Goal: Task Accomplishment & Management: Manage account settings

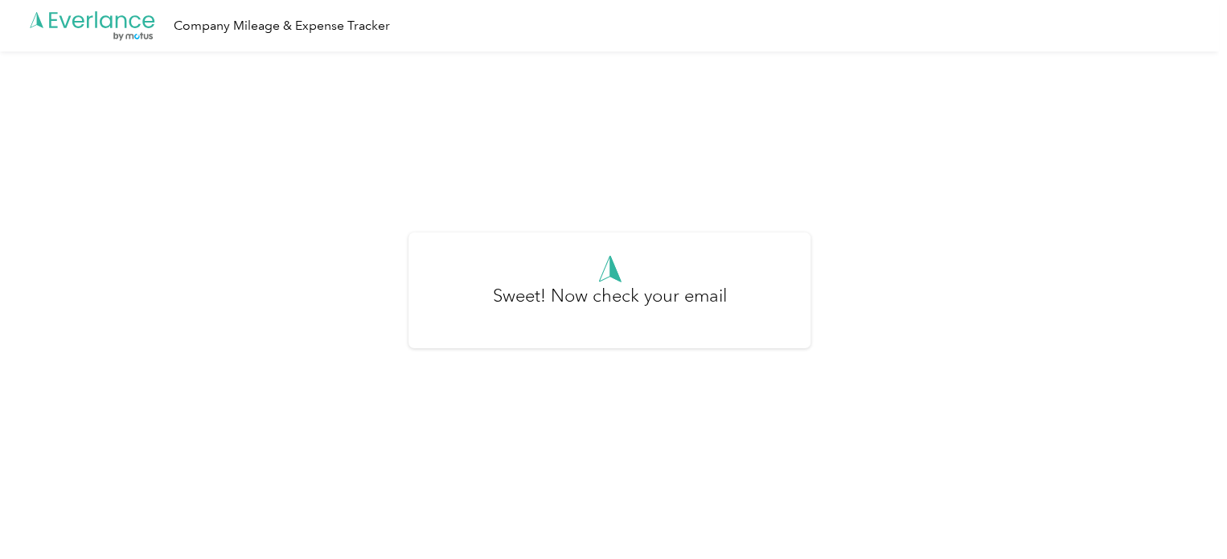
click at [638, 287] on h3 "Sweet! Now check your email" at bounding box center [610, 303] width 234 height 43
click at [601, 308] on h3 "Sweet! Now check your email" at bounding box center [610, 303] width 234 height 43
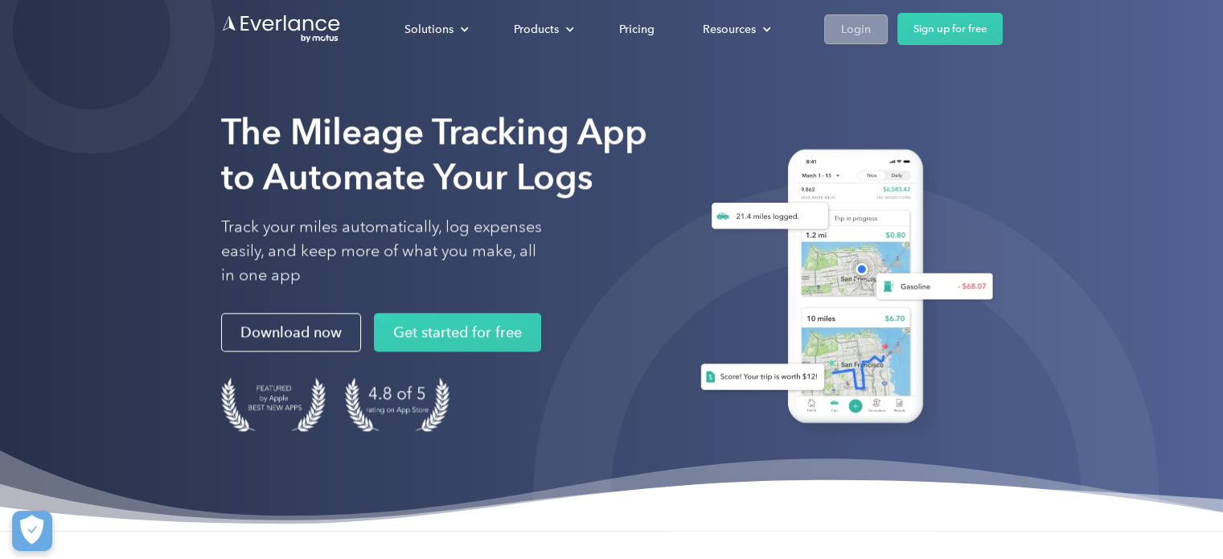
click at [868, 26] on div "Login" at bounding box center [856, 29] width 30 height 20
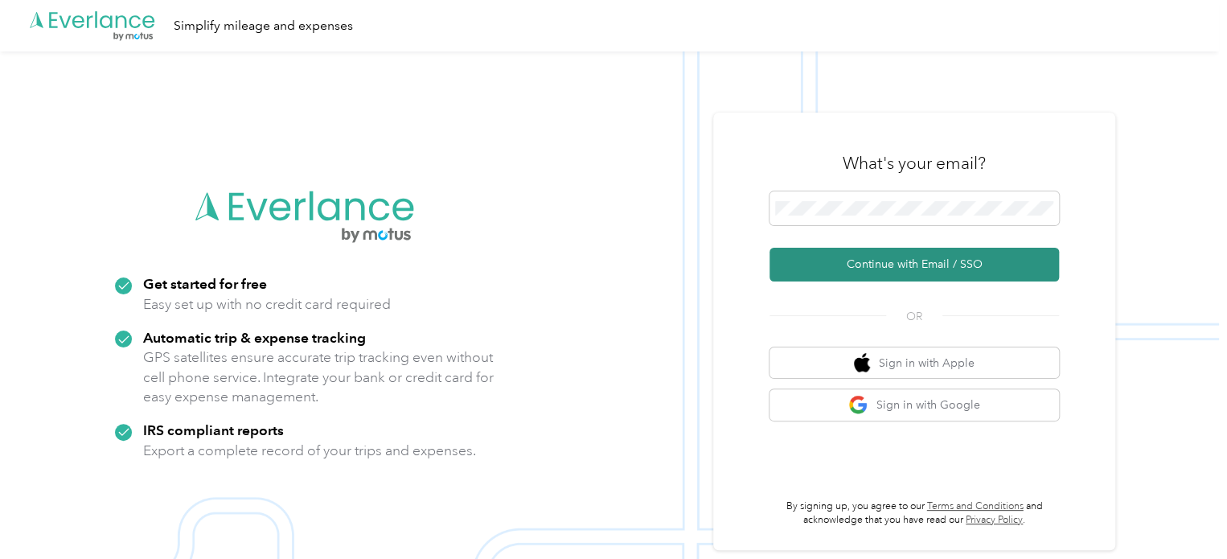
click at [903, 263] on button "Continue with Email / SSO" at bounding box center [913, 265] width 289 height 34
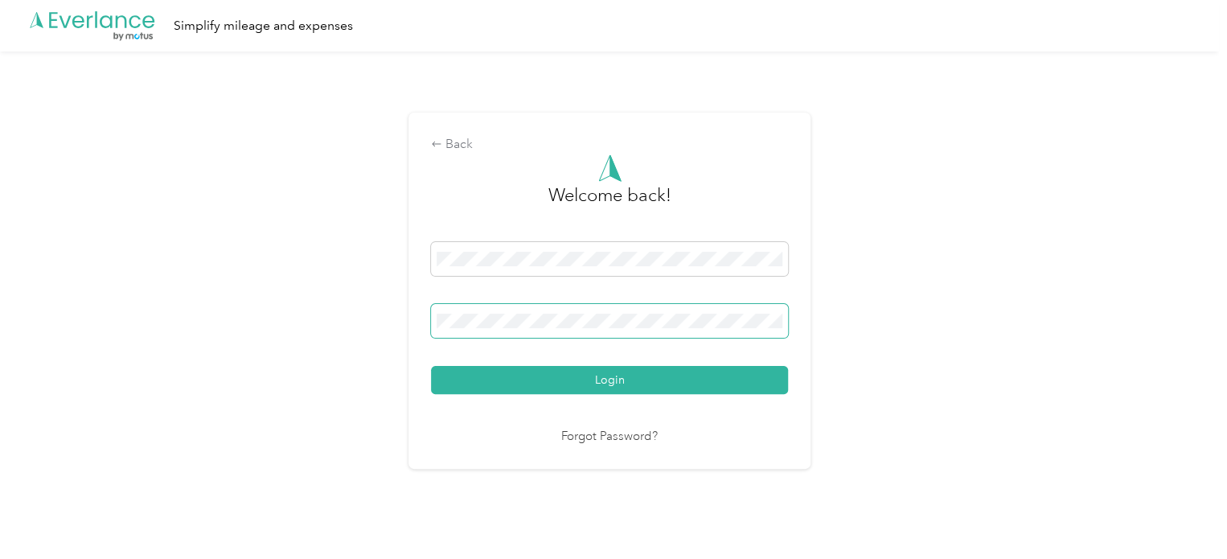
click at [655, 312] on span at bounding box center [609, 321] width 357 height 34
click at [489, 382] on button "Login" at bounding box center [609, 380] width 357 height 28
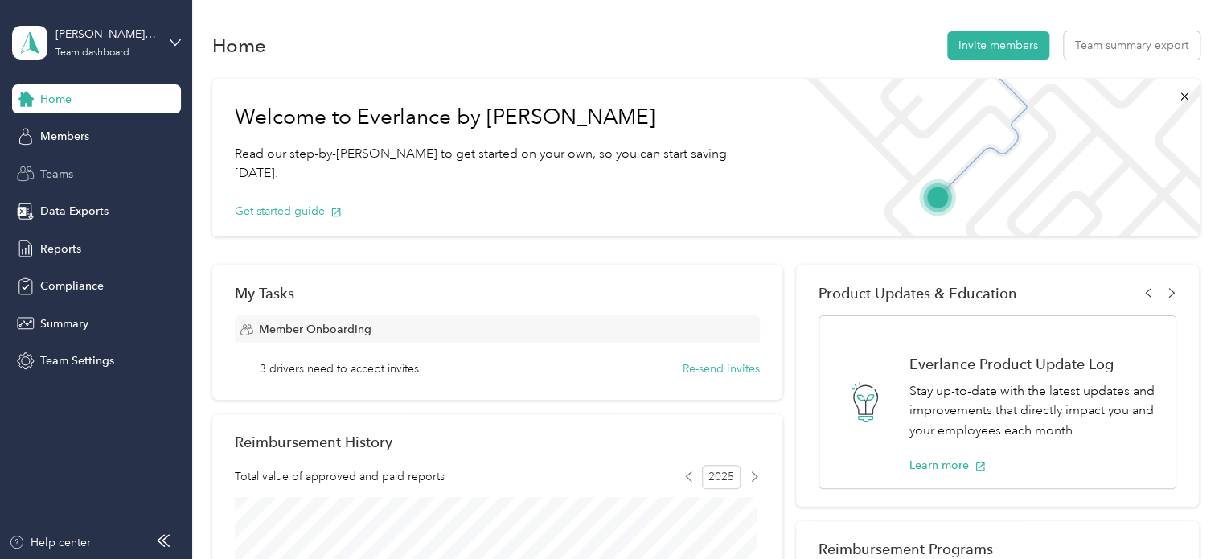
click at [68, 174] on span "Teams" at bounding box center [56, 174] width 33 height 17
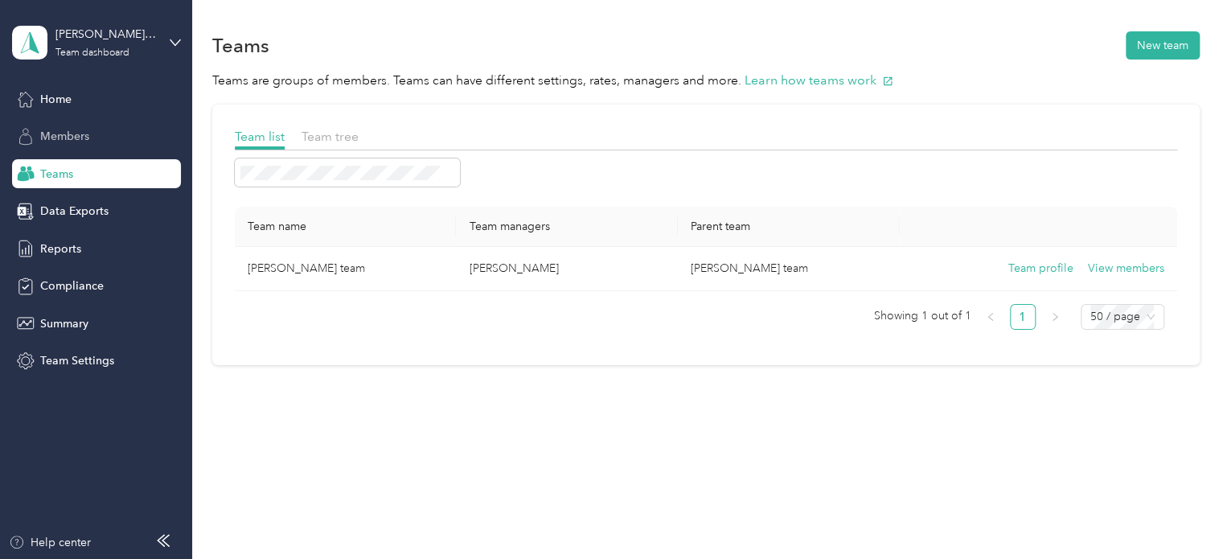
click at [79, 141] on span "Members" at bounding box center [64, 136] width 49 height 17
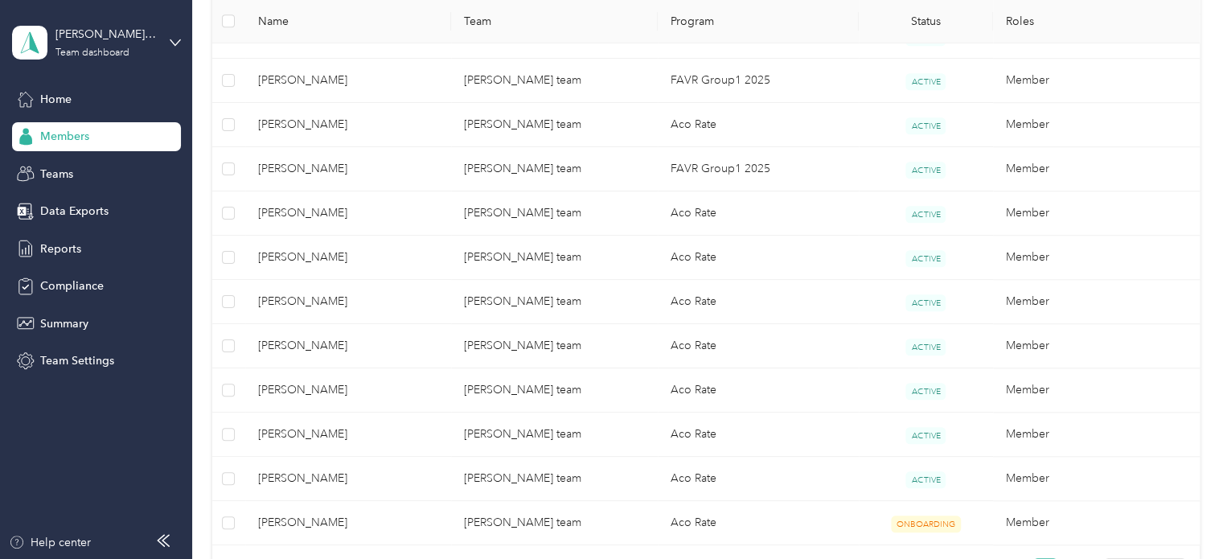
scroll to position [588, 0]
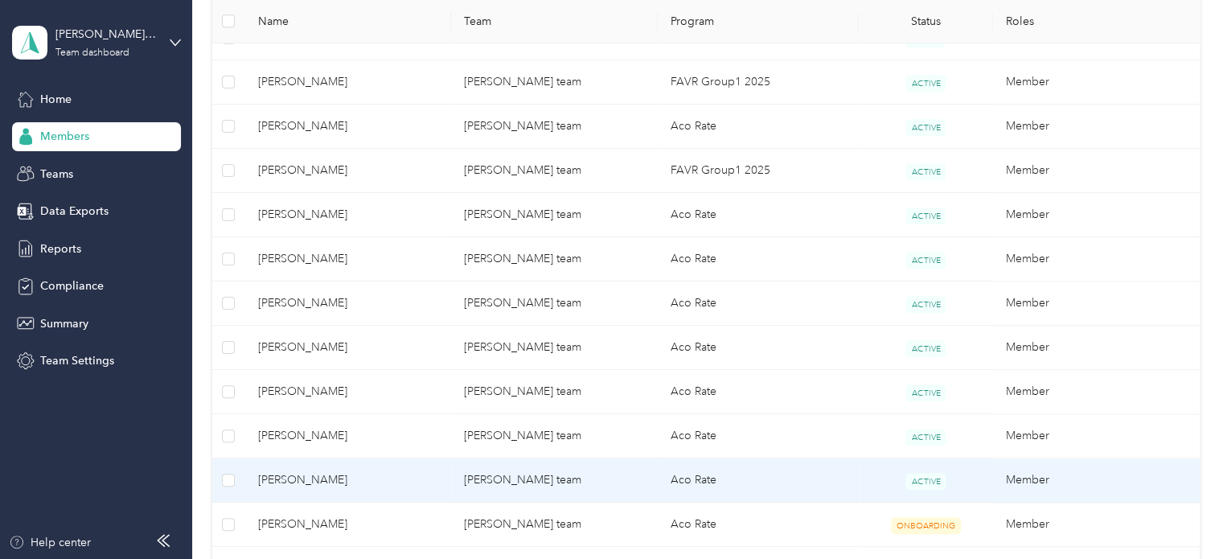
click at [284, 475] on span "Antonio Ponce" at bounding box center [348, 480] width 181 height 18
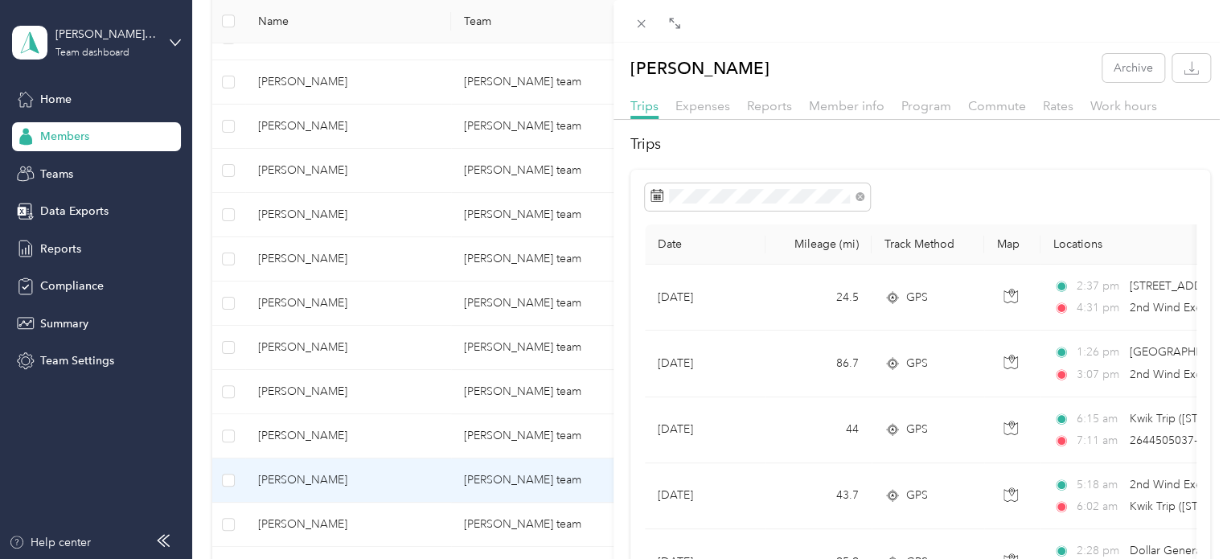
click at [978, 34] on div at bounding box center [919, 21] width 613 height 43
drag, startPoint x: 911, startPoint y: 282, endPoint x: 1185, endPoint y: 202, distance: 285.7
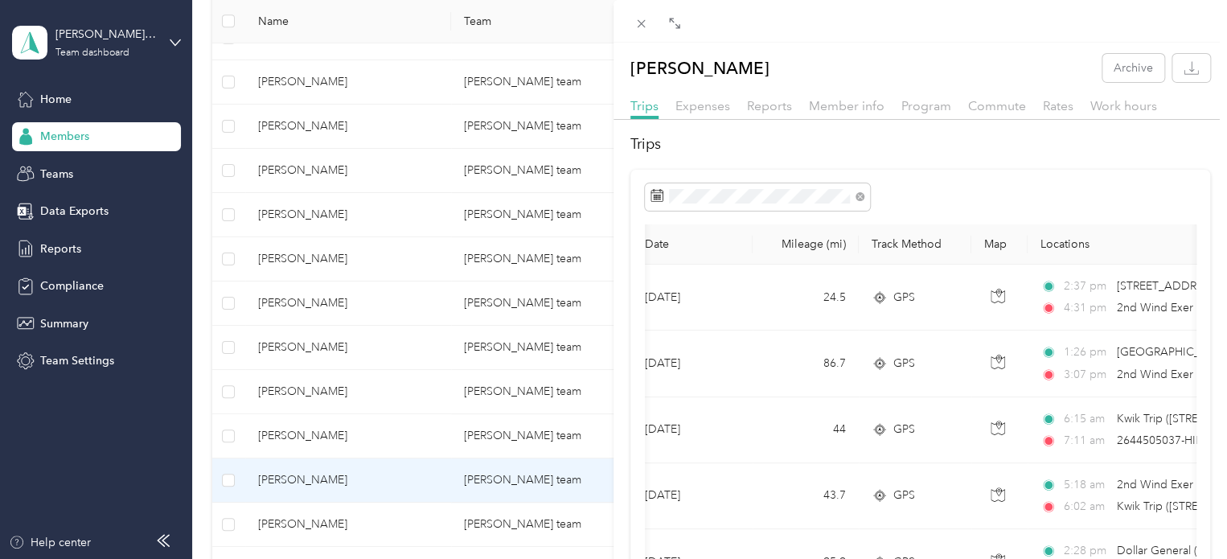
click at [1137, 137] on h2 "Trips" at bounding box center [920, 144] width 580 height 22
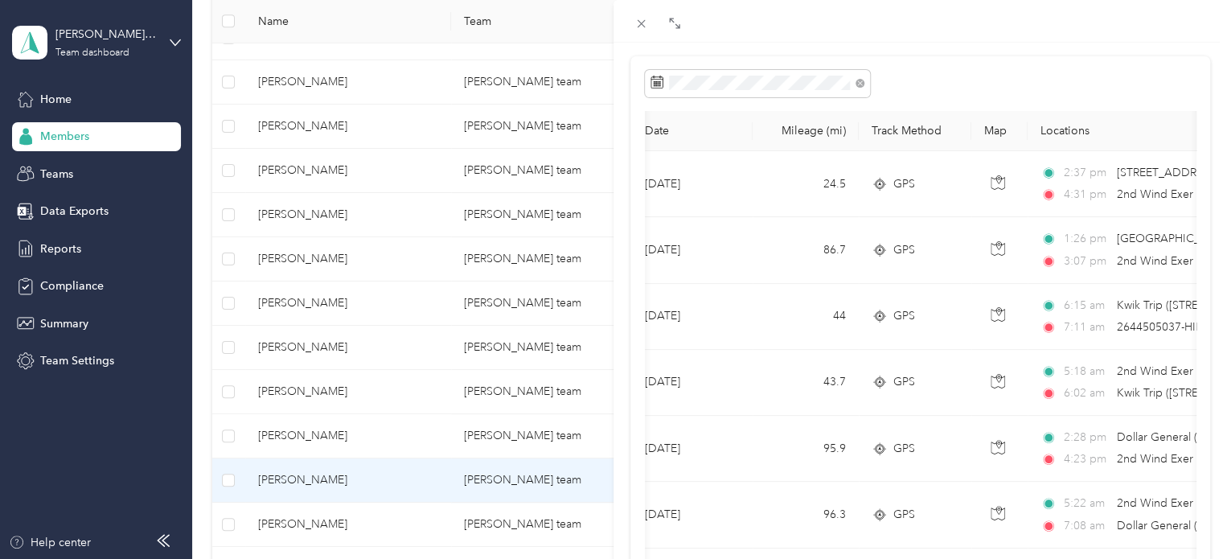
scroll to position [120, 0]
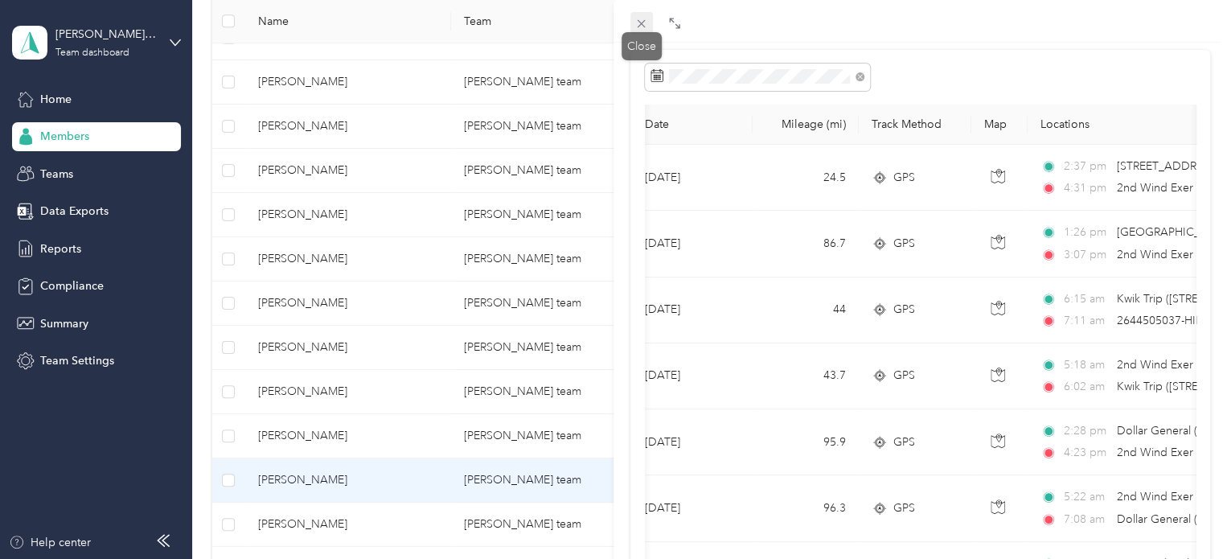
click at [640, 23] on icon at bounding box center [642, 24] width 8 height 8
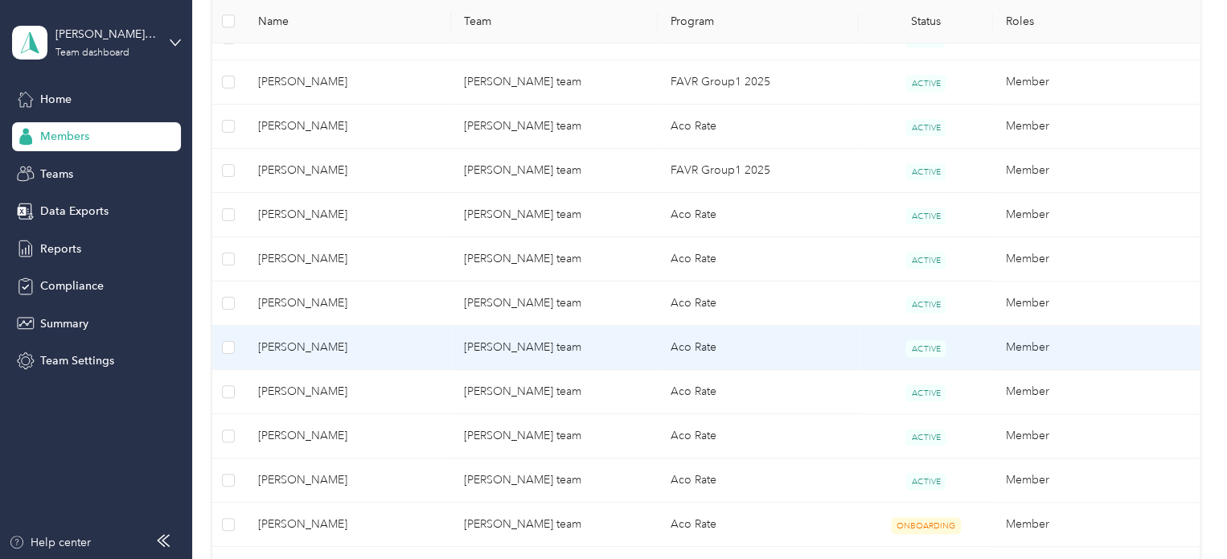
click at [309, 343] on span "Frankie Alvarez" at bounding box center [348, 347] width 181 height 18
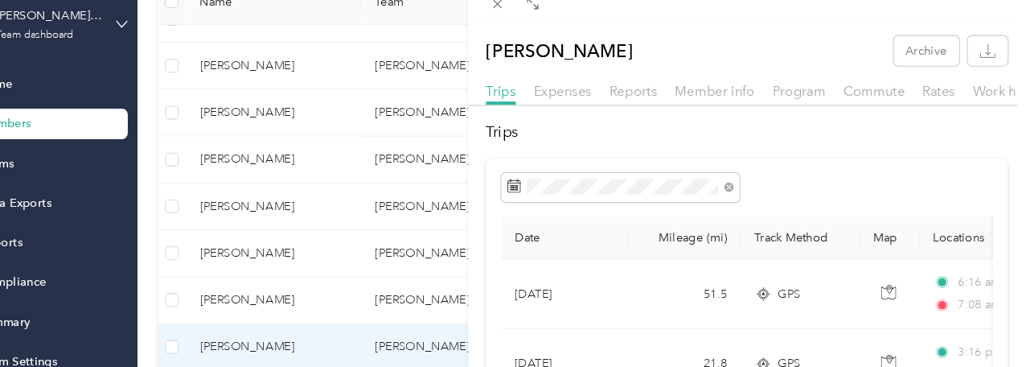
click at [962, 28] on div at bounding box center [762, 21] width 527 height 43
click at [559, 20] on icon at bounding box center [560, 23] width 13 height 13
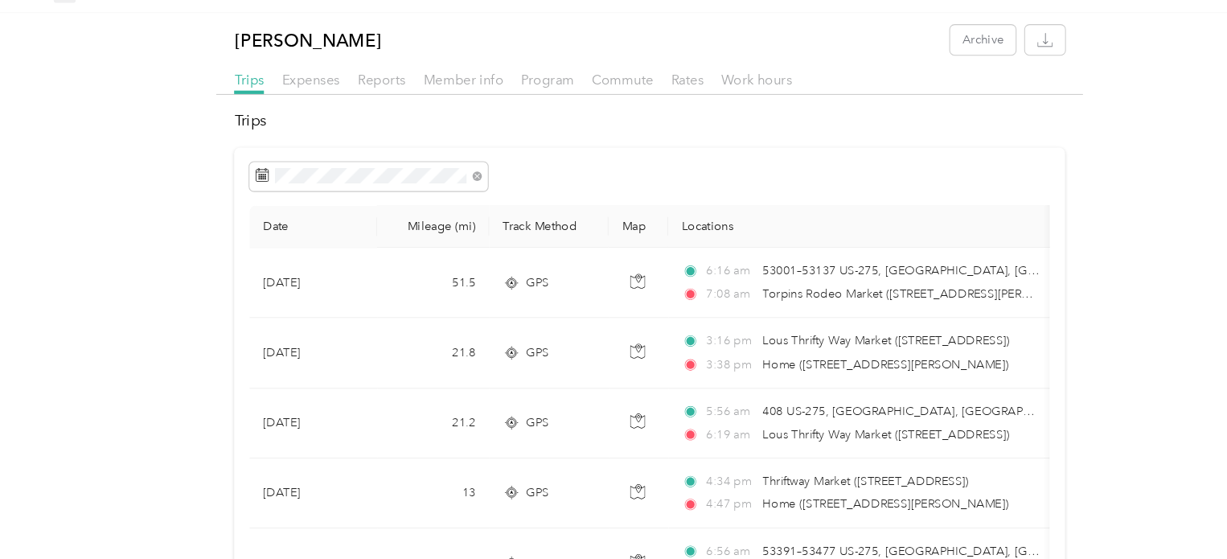
drag, startPoint x: 990, startPoint y: 278, endPoint x: 985, endPoint y: 329, distance: 51.0
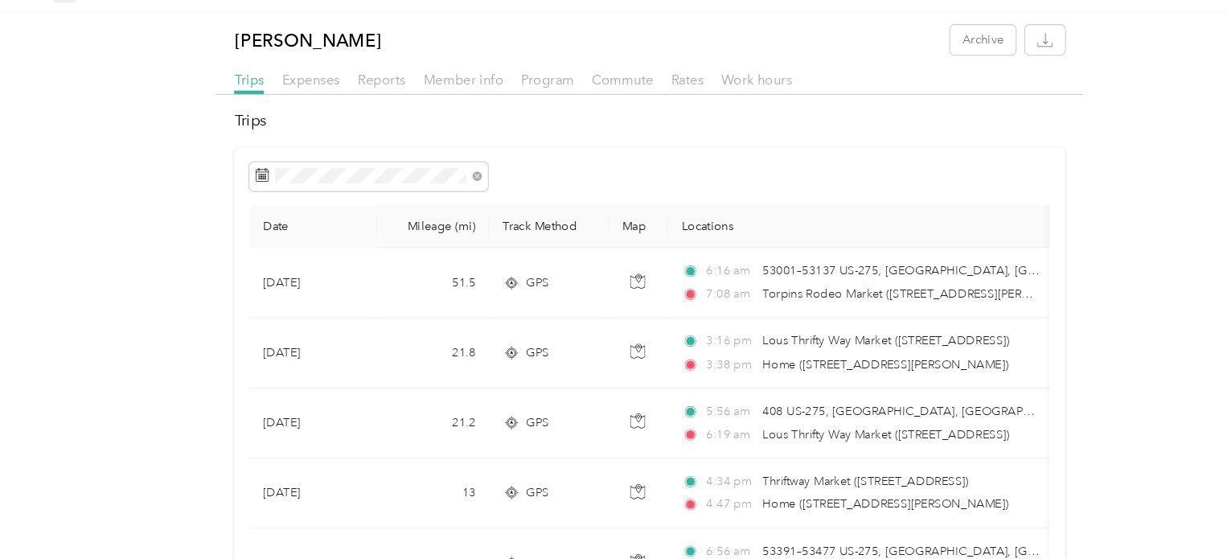
drag, startPoint x: 1138, startPoint y: 297, endPoint x: 1166, endPoint y: 280, distance: 32.1
click at [1161, 289] on html "Andra Morrison's team Team dashboard Home Members Teams Data Exports Reports Co…" at bounding box center [609, 279] width 1219 height 559
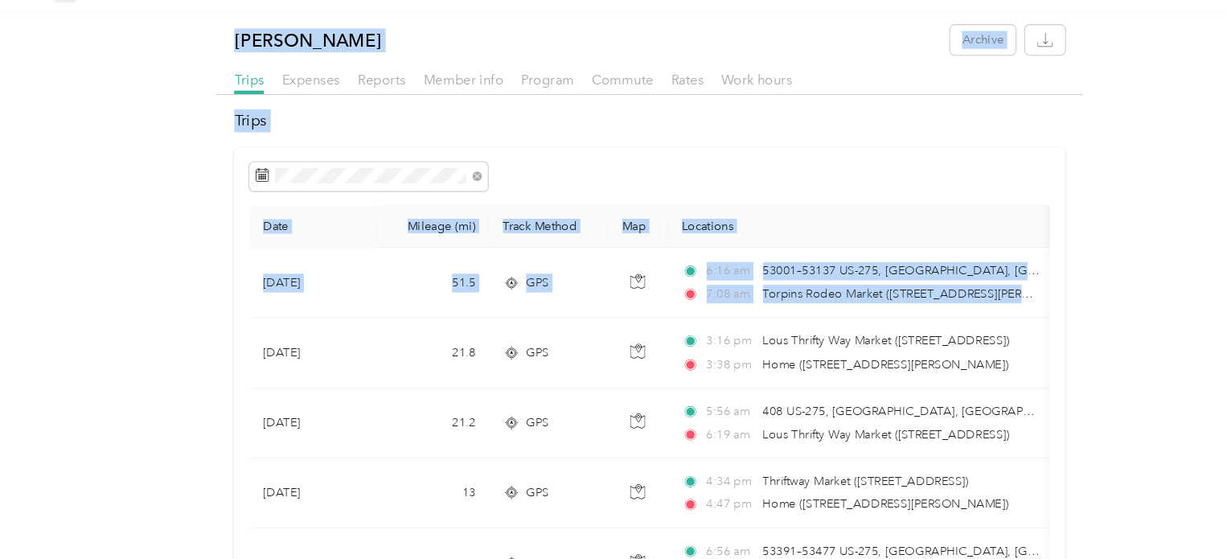
click at [853, 154] on h2 "Trips" at bounding box center [613, 144] width 784 height 22
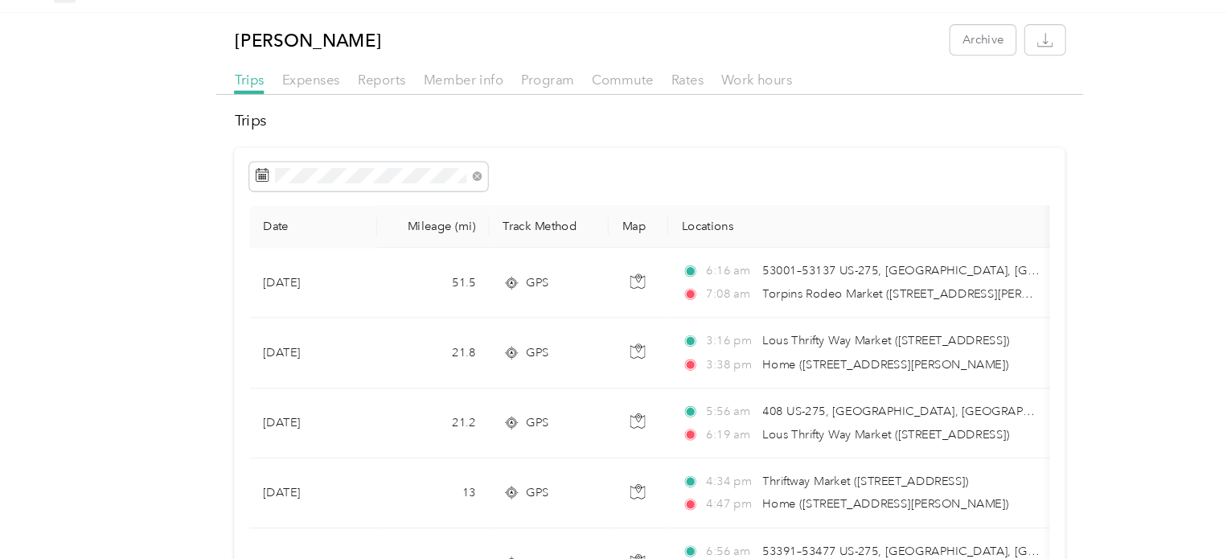
click at [853, 154] on h2 "Trips" at bounding box center [613, 144] width 784 height 22
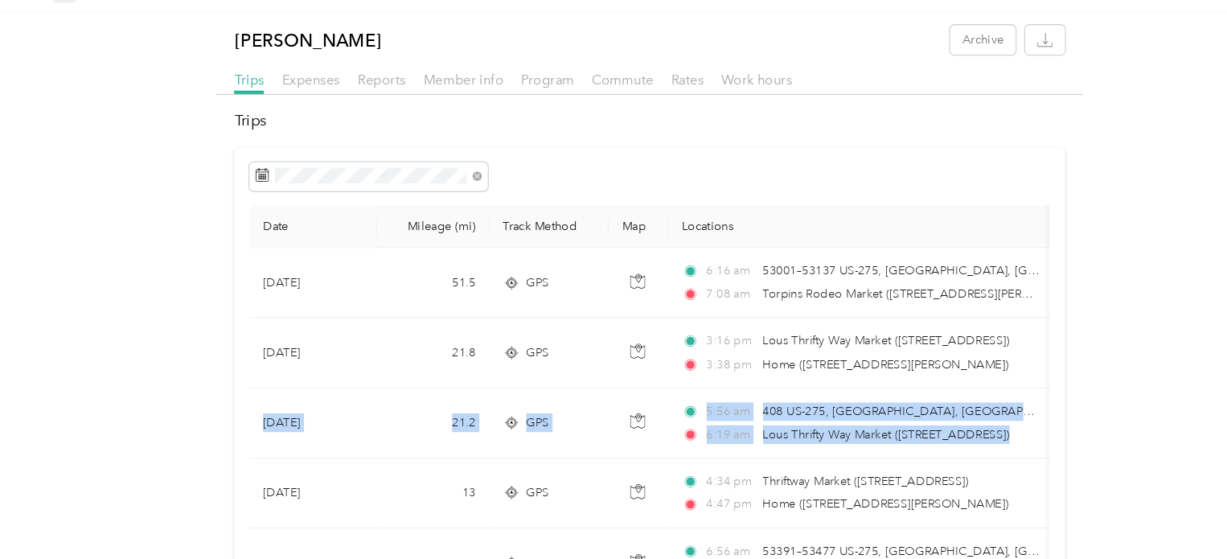
drag, startPoint x: 1081, startPoint y: 365, endPoint x: 1093, endPoint y: 414, distance: 50.5
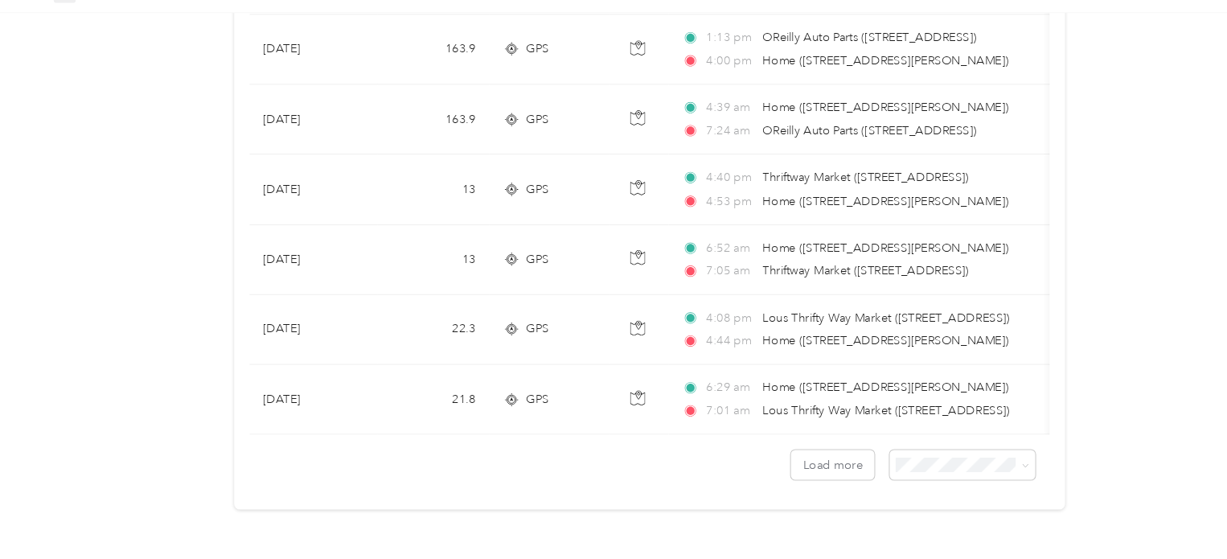
scroll to position [1496, 0]
drag, startPoint x: 790, startPoint y: 458, endPoint x: 637, endPoint y: 474, distance: 154.3
click at [790, 464] on button "Load more" at bounding box center [786, 469] width 79 height 28
click at [793, 457] on button "Load more" at bounding box center [786, 469] width 79 height 28
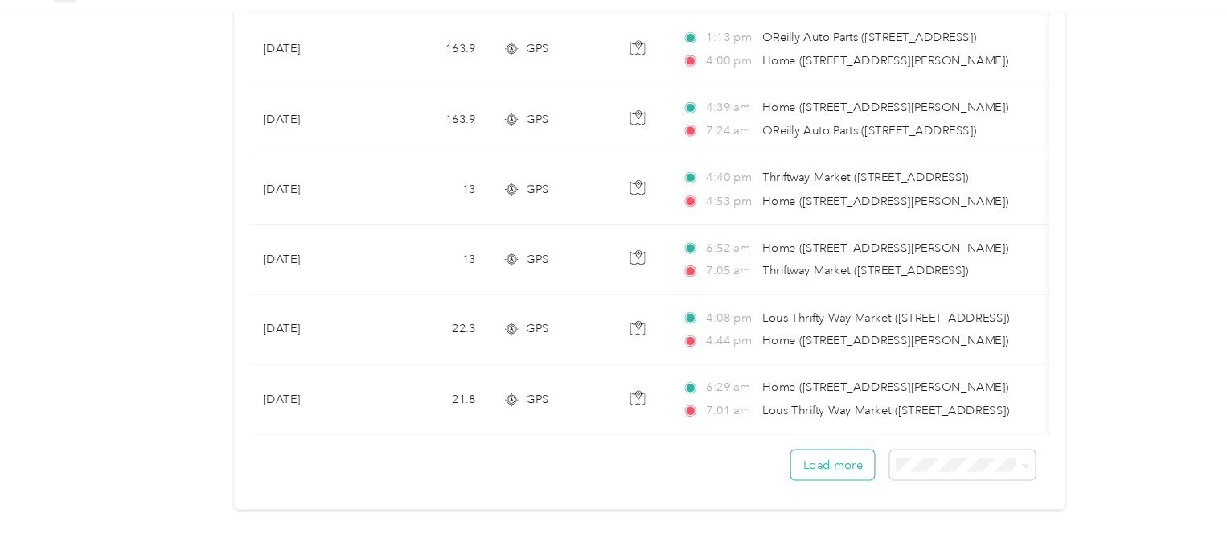
click at [793, 457] on button "Load more" at bounding box center [786, 469] width 79 height 28
click at [788, 457] on button "Load more" at bounding box center [786, 469] width 79 height 28
click at [792, 456] on button "Load more" at bounding box center [786, 469] width 79 height 28
click at [900, 558] on div "Drag to resize Click to close Frankie Alvarez Archive Trips Expenses Reports Me…" at bounding box center [609, 559] width 1219 height 0
click at [816, 451] on div "Load more" at bounding box center [614, 462] width 756 height 43
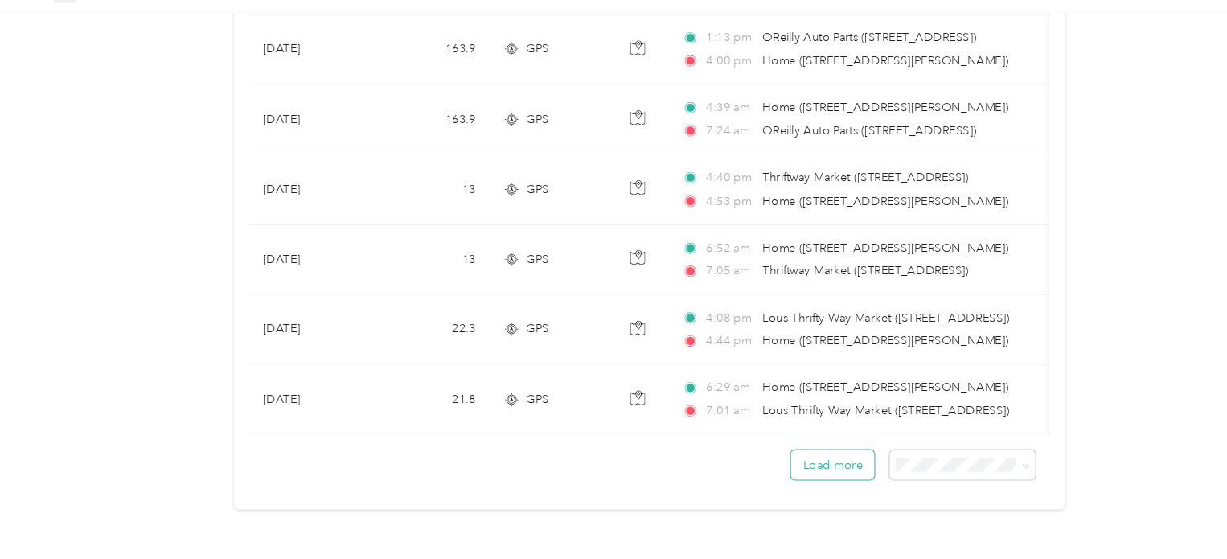
click at [808, 455] on button "Load more" at bounding box center [786, 469] width 79 height 28
click at [802, 456] on button "Load more" at bounding box center [786, 469] width 79 height 28
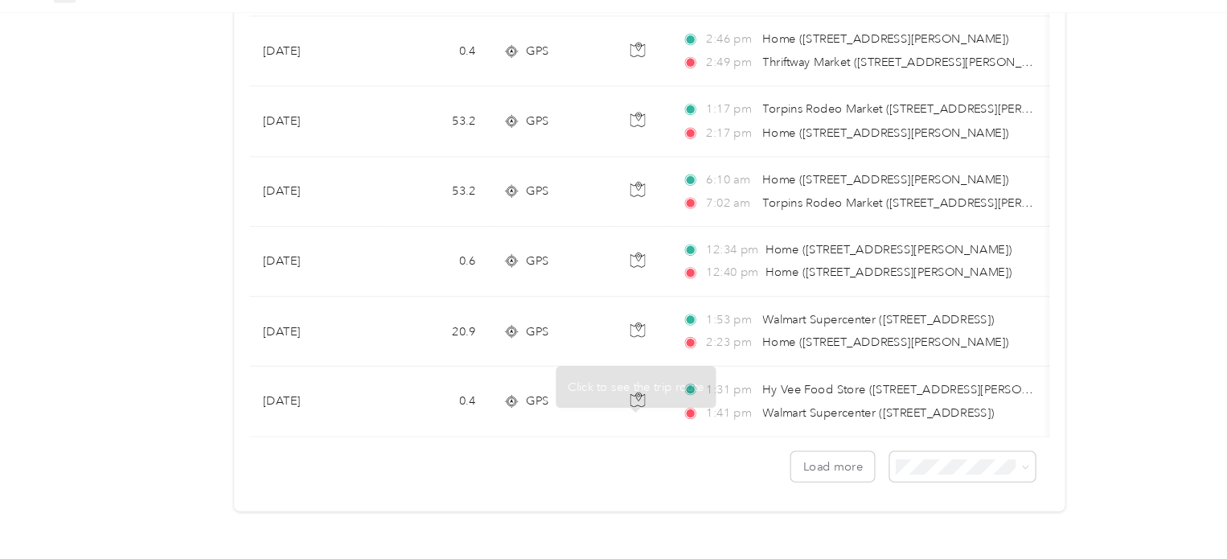
scroll to position [3145, 0]
click at [966, 469] on icon at bounding box center [968, 470] width 5 height 3
click at [894, 516] on li "50 per load" at bounding box center [898, 515] width 137 height 28
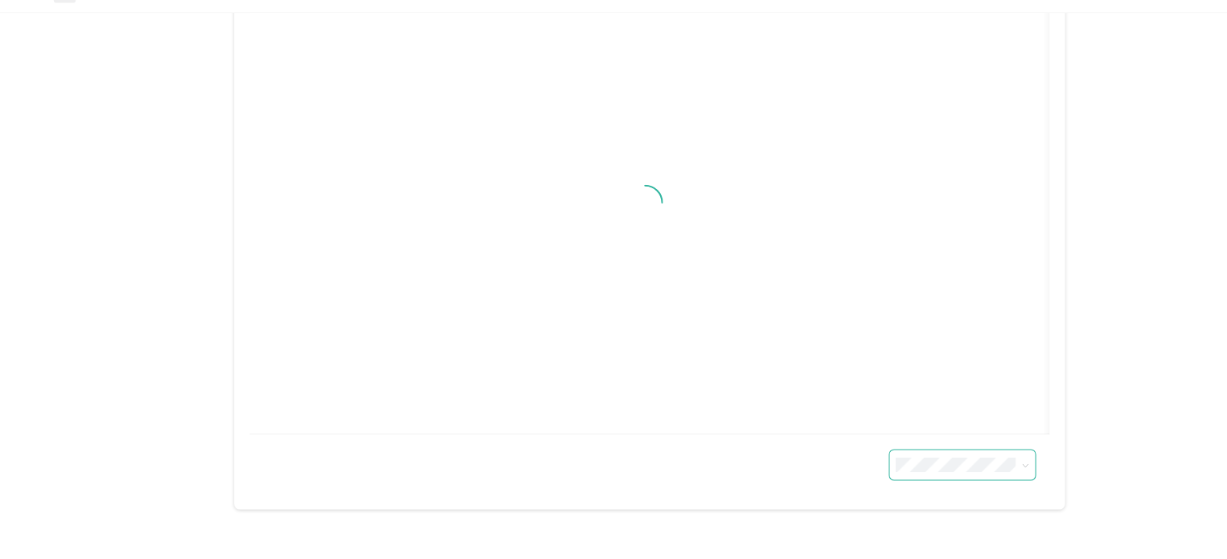
scroll to position [256, 0]
click at [897, 516] on span "50 per load" at bounding box center [870, 515] width 59 height 14
click at [897, 516] on li "50 per load" at bounding box center [898, 507] width 137 height 28
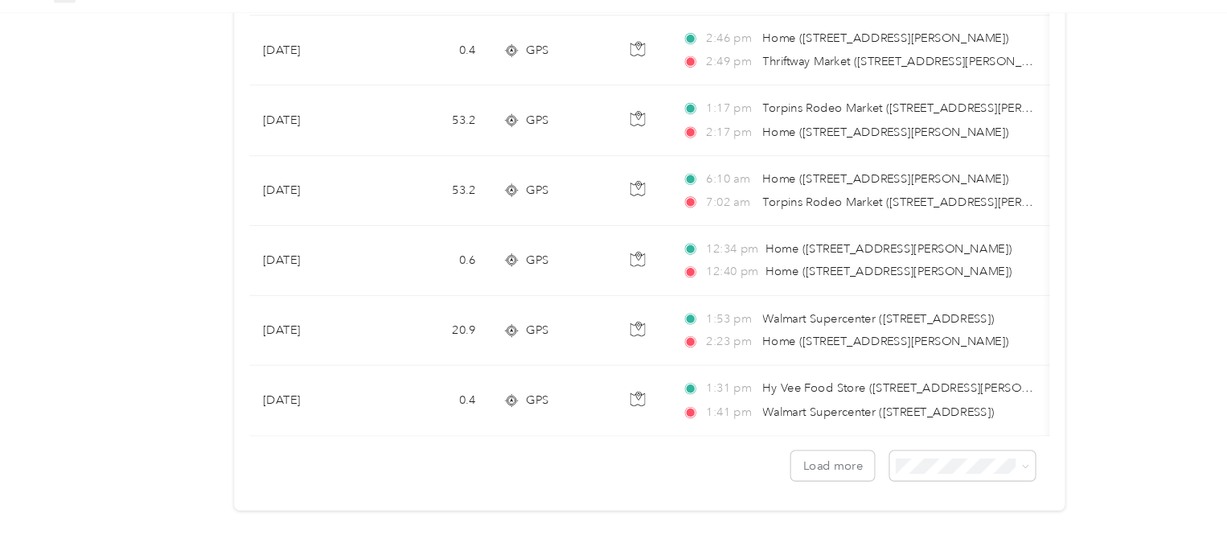
scroll to position [3145, 0]
click at [888, 543] on div "100 per load" at bounding box center [898, 539] width 115 height 17
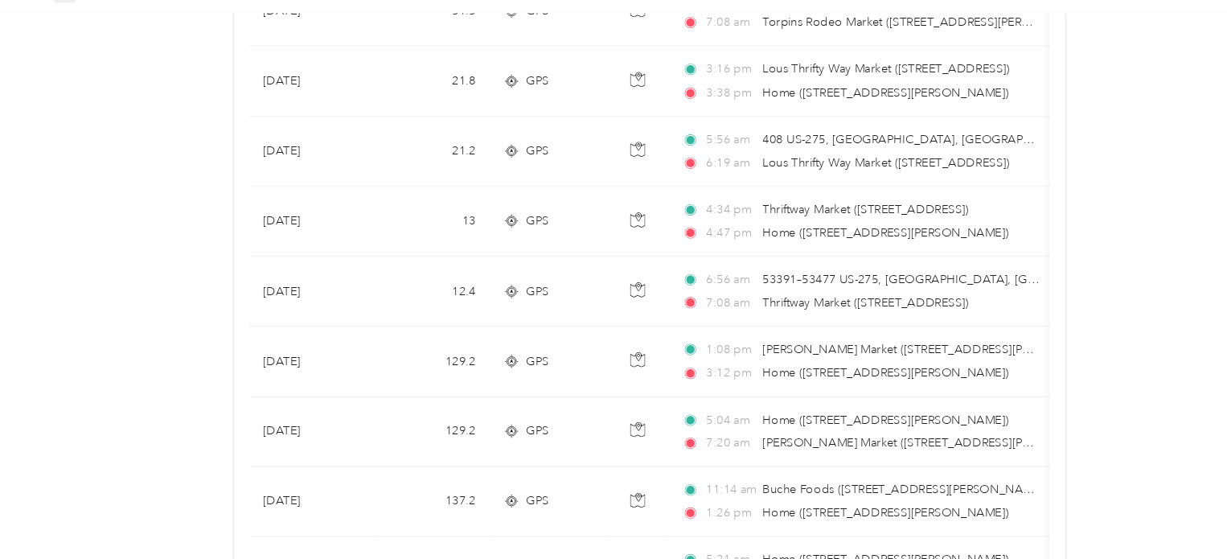
scroll to position [3145, 0]
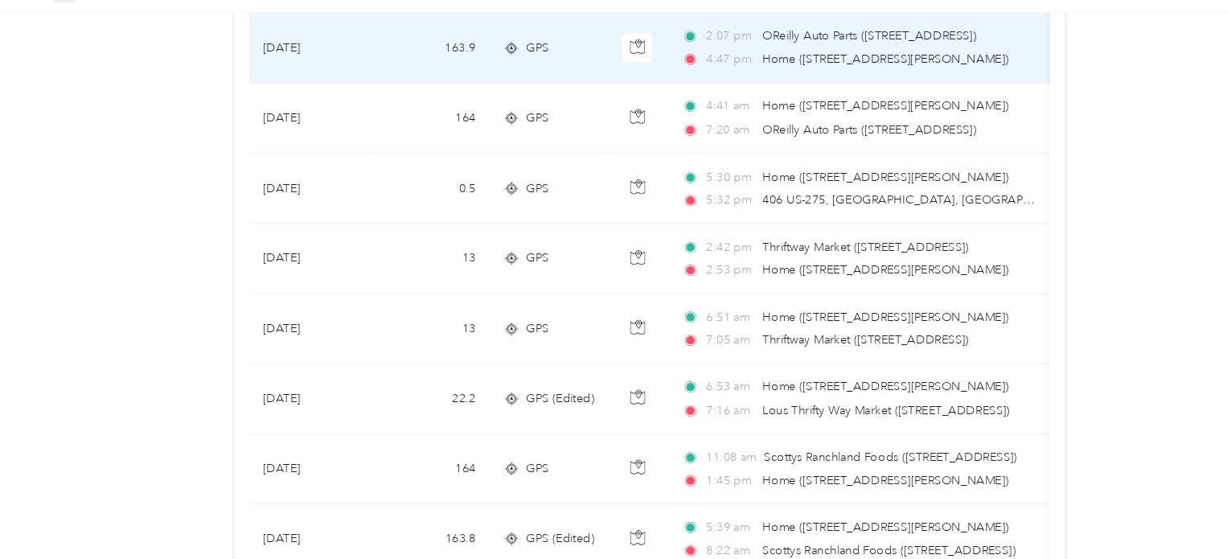
scroll to position [3627, 0]
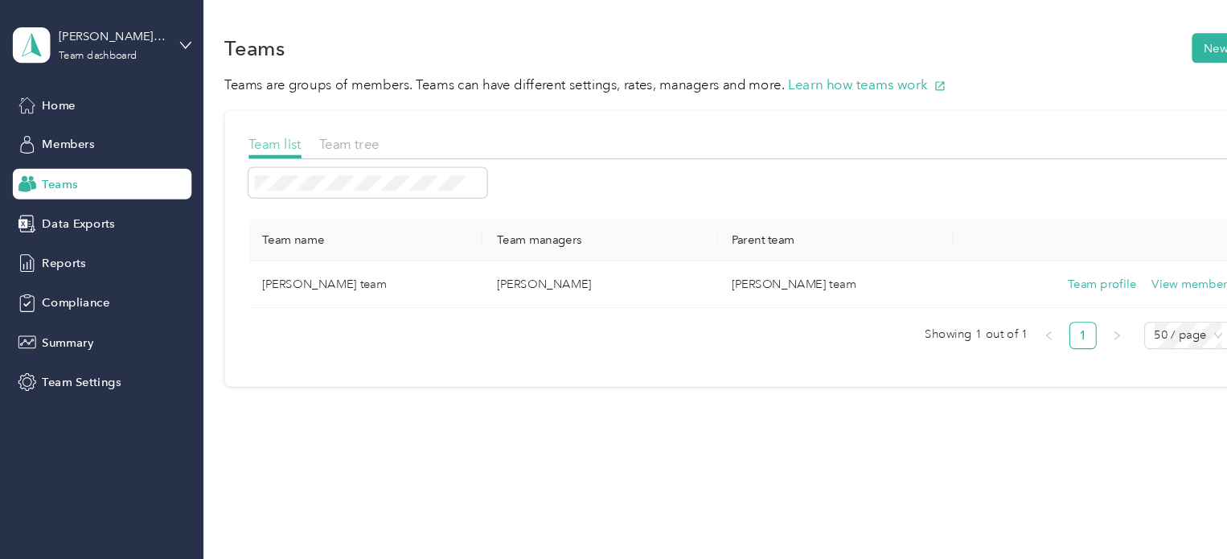
click at [246, 140] on span "Team list" at bounding box center [260, 136] width 50 height 15
click at [67, 132] on span "Members" at bounding box center [64, 136] width 49 height 17
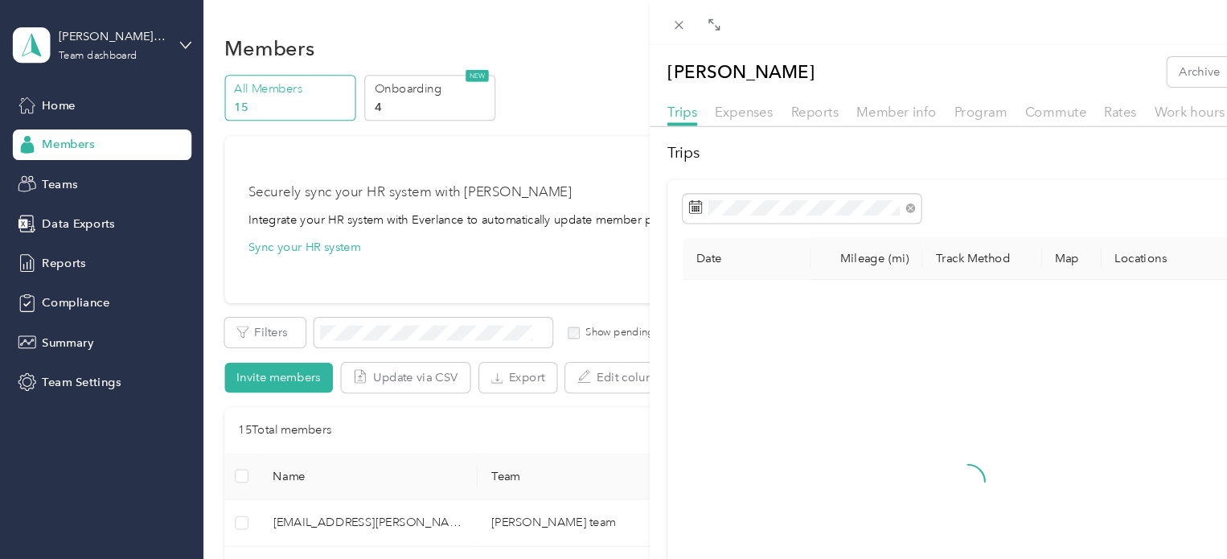
click at [66, 137] on div "Frankie Alvarez Archive Trips Expenses Reports Member info Program Commute Rate…" at bounding box center [613, 279] width 1227 height 559
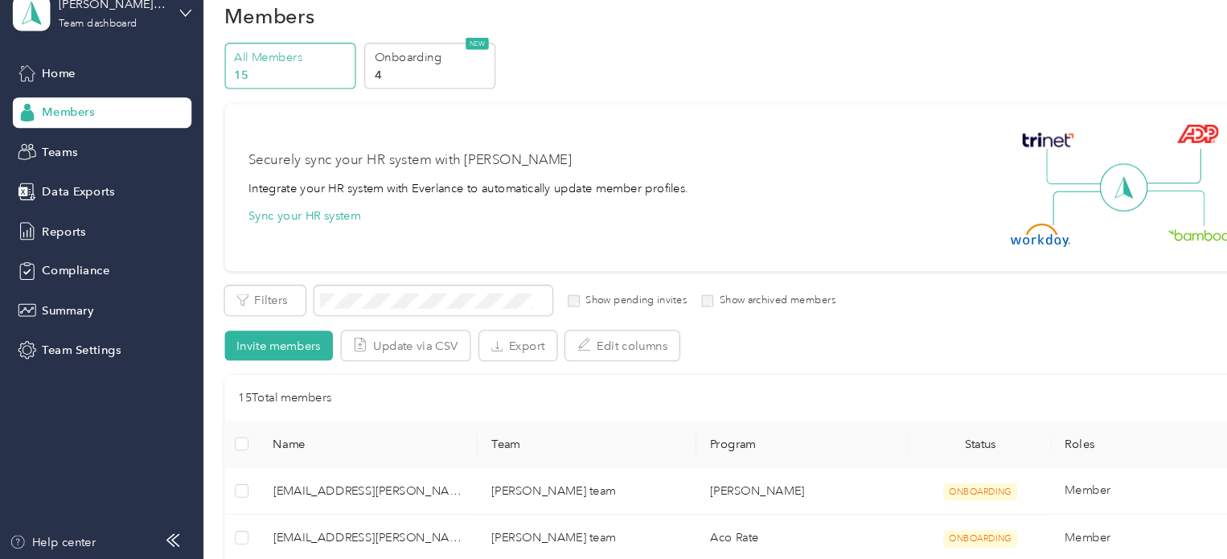
click at [1075, 182] on div at bounding box center [1061, 206] width 49 height 49
click at [1075, 182] on div at bounding box center [1061, 207] width 203 height 113
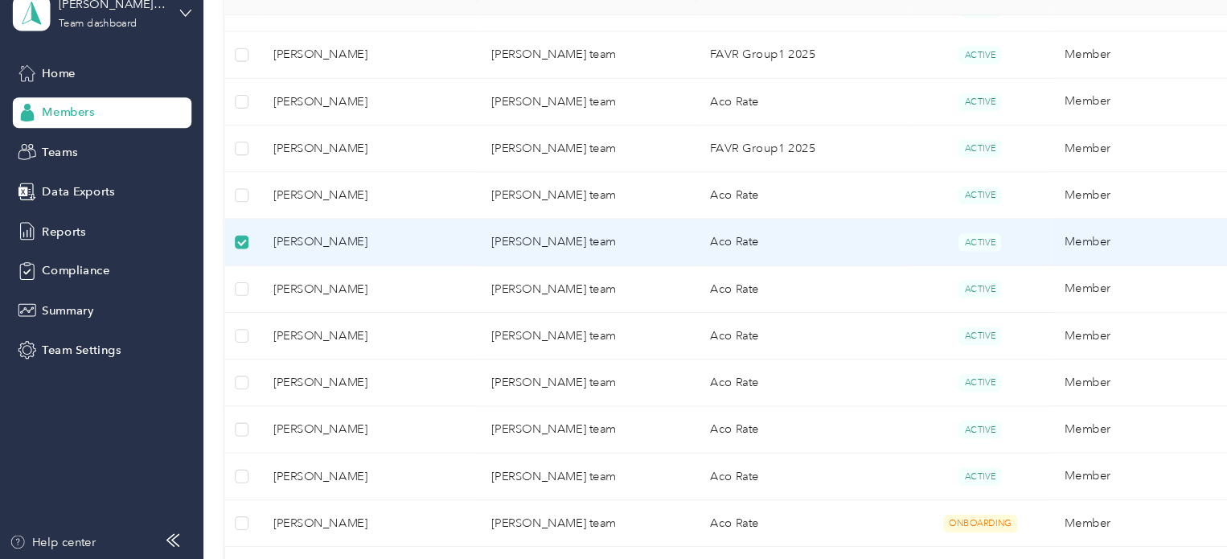
scroll to position [504, 0]
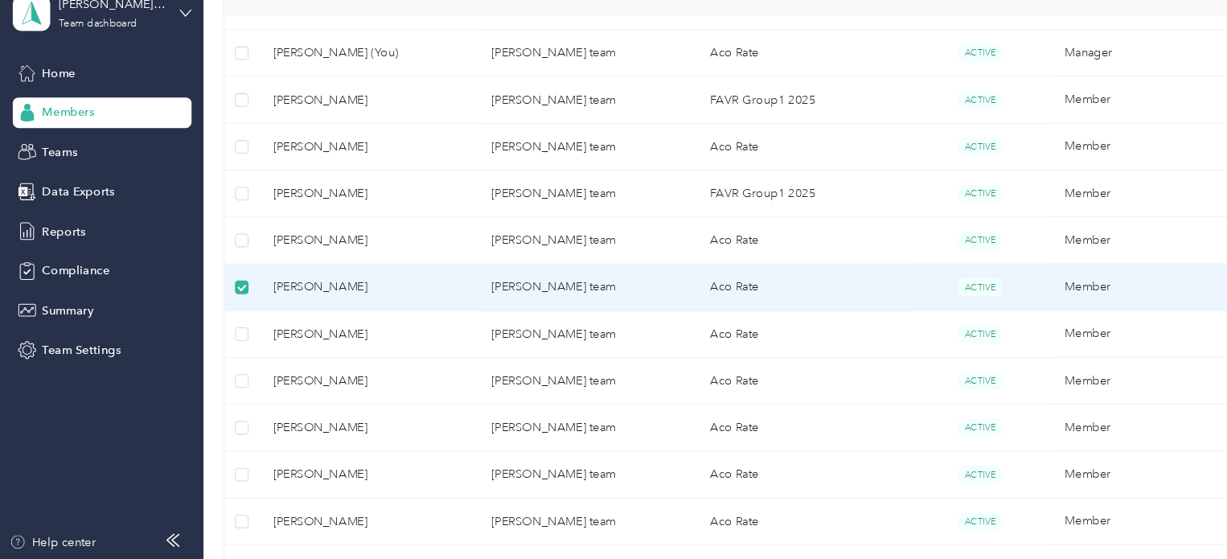
click at [274, 297] on span "Priscilla Antuna" at bounding box center [348, 302] width 181 height 18
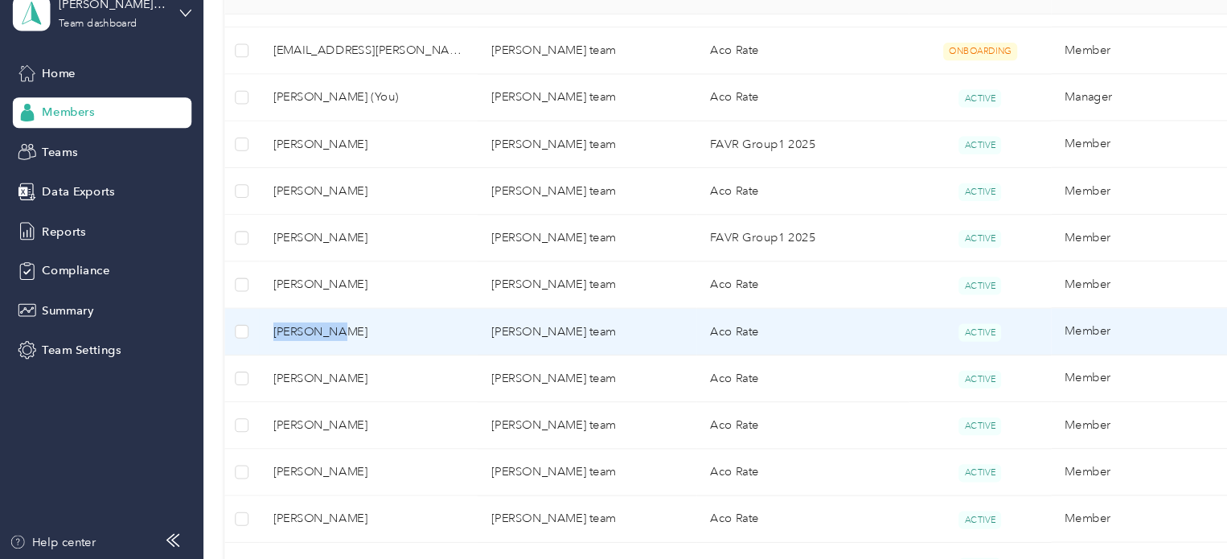
scroll to position [547, 0]
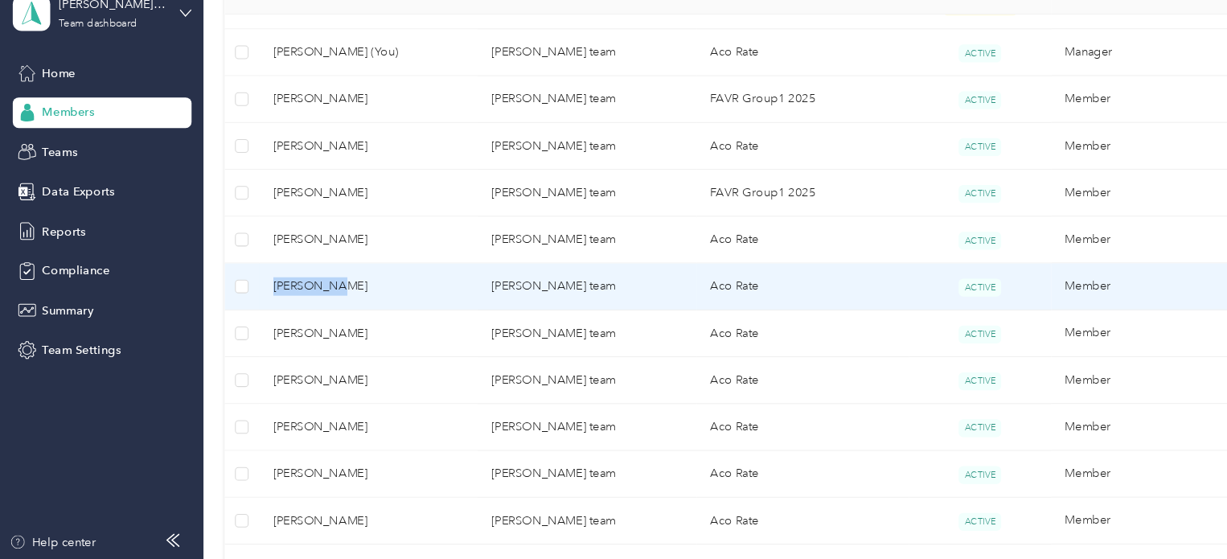
click at [281, 301] on span "Priscilla Antuna" at bounding box center [348, 301] width 181 height 18
click at [281, 558] on div "Drag to resize Click to close Loading member data" at bounding box center [609, 559] width 1219 height 0
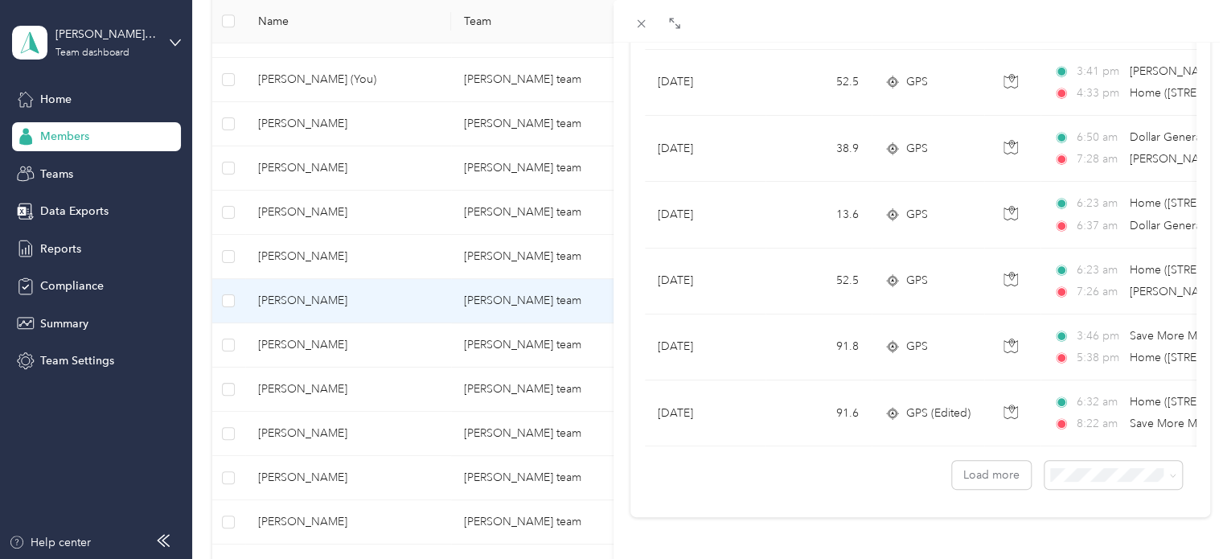
scroll to position [1491, 0]
click at [1007, 461] on button "Load more" at bounding box center [991, 475] width 79 height 28
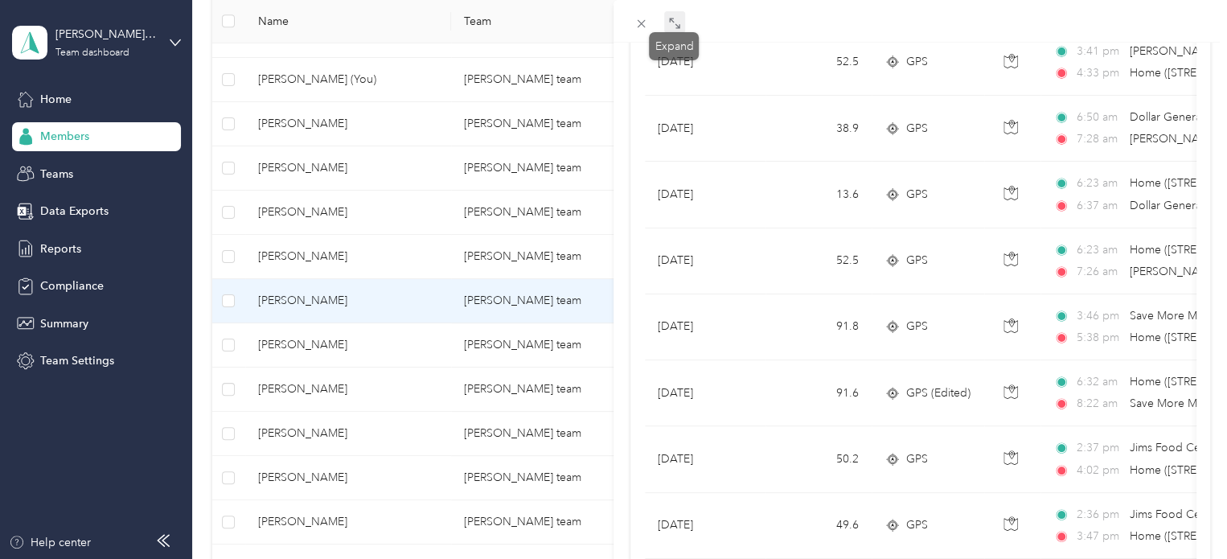
click at [666, 20] on span at bounding box center [674, 22] width 21 height 23
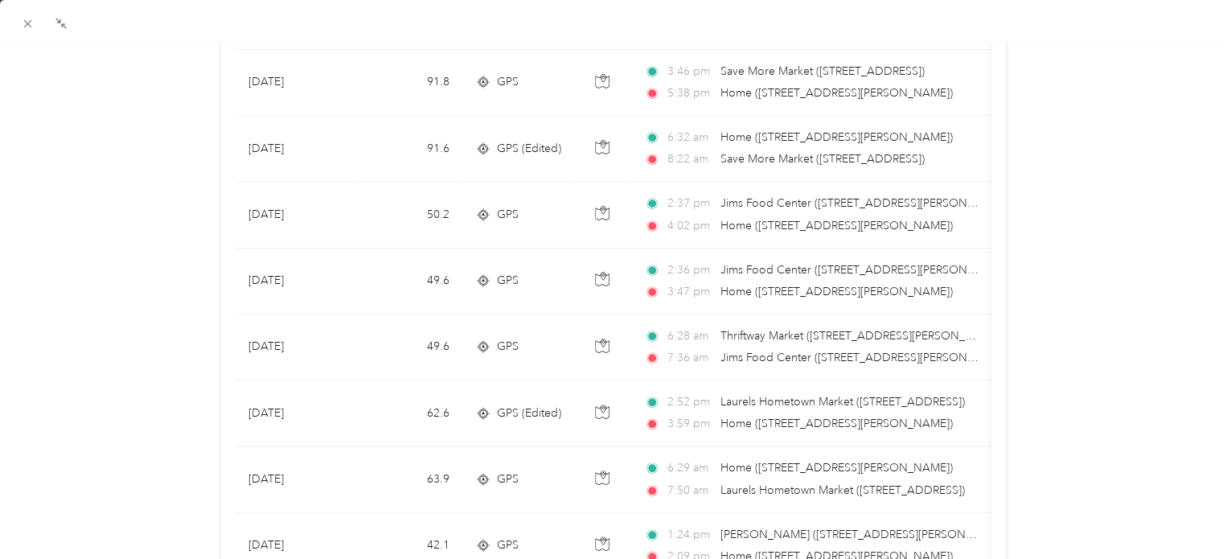
scroll to position [1749, 0]
